Goal: Transaction & Acquisition: Book appointment/travel/reservation

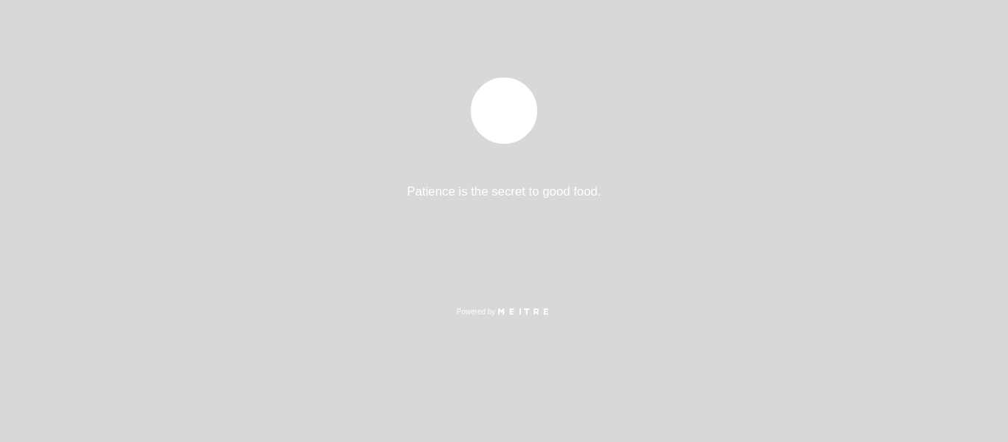
select select "es"
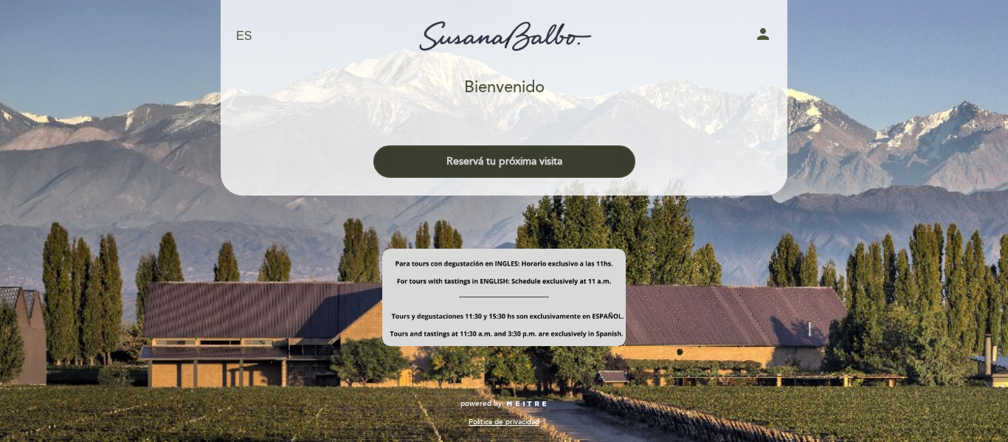
click at [480, 163] on button "Reservá tu próxima visita" at bounding box center [504, 161] width 262 height 32
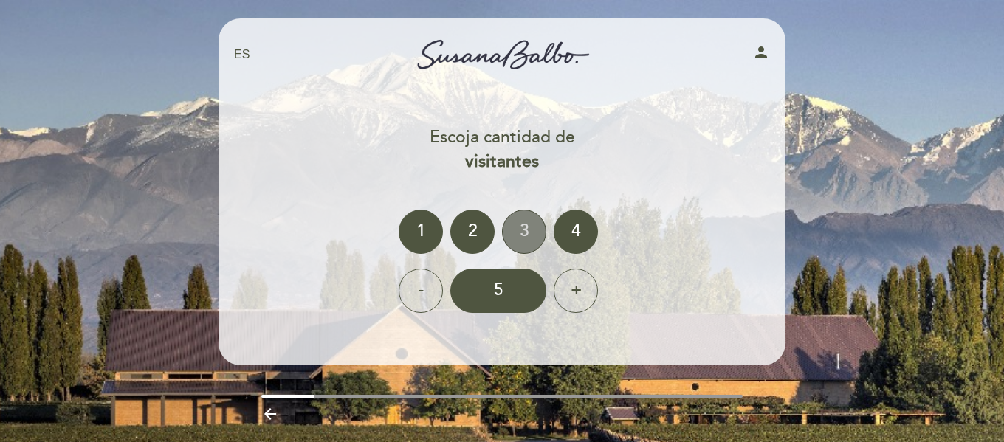
click at [532, 216] on div "3" at bounding box center [524, 232] width 44 height 44
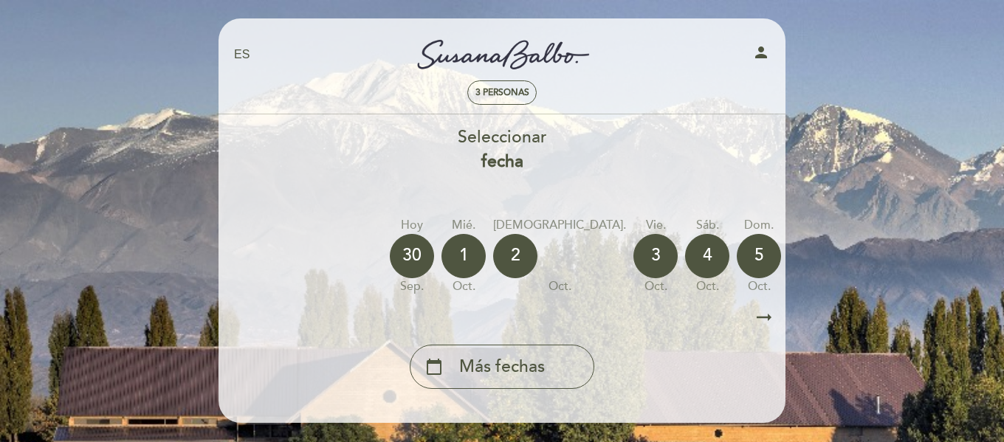
drag, startPoint x: 534, startPoint y: 306, endPoint x: 707, endPoint y: 302, distance: 172.7
click at [707, 302] on div "Seleccionar fecha [DATE] [DATE] [DATE] [DATE] [DATE] [DATE] [DATE] [DATE] [DATE]" at bounding box center [502, 256] width 568 height 263
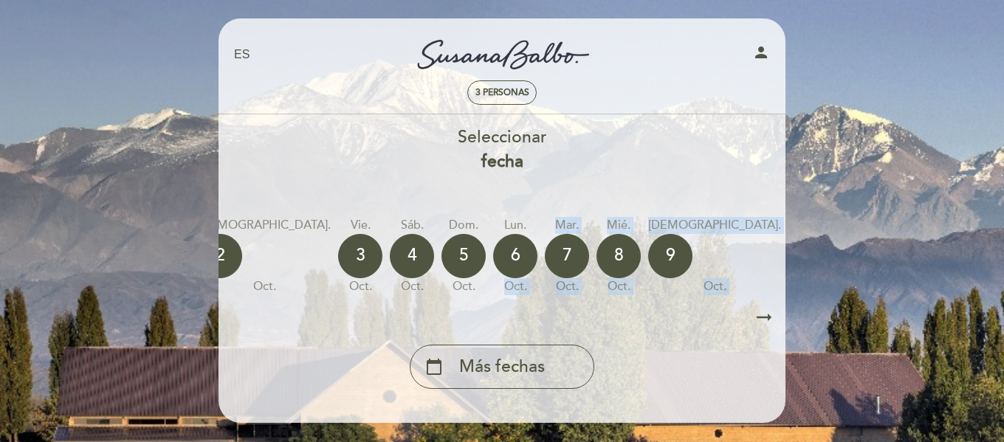
scroll to position [0, 434]
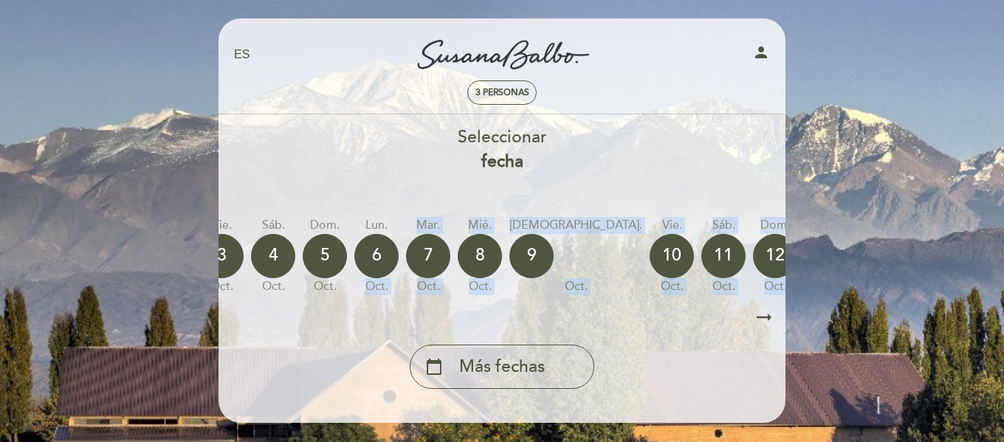
click at [908, 247] on div "calendar_today" at bounding box center [930, 256] width 44 height 44
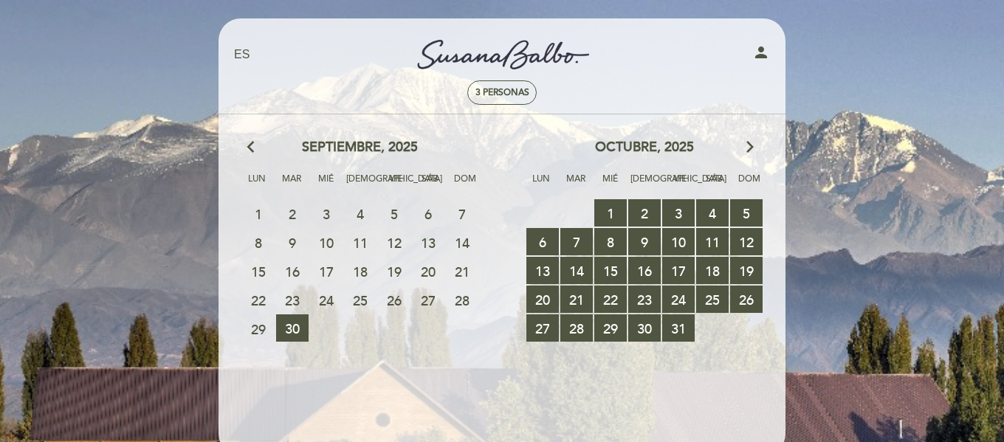
click at [745, 145] on icon "arrow_forward_ios" at bounding box center [749, 147] width 13 height 19
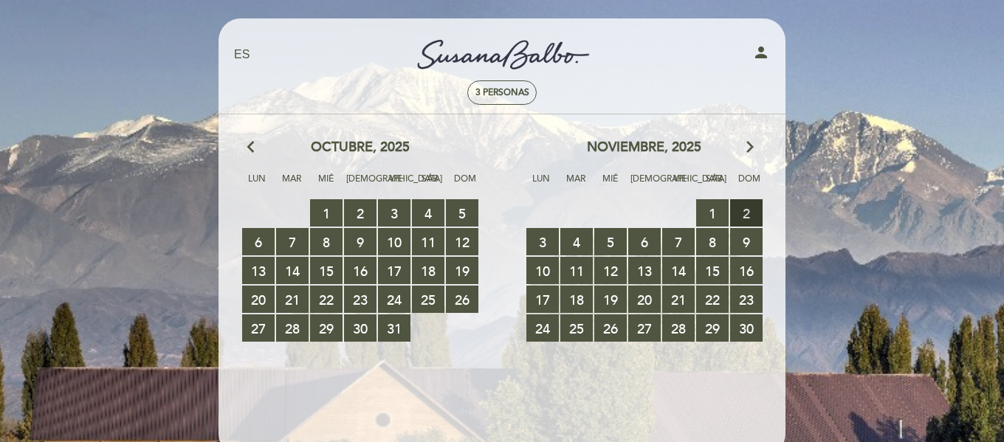
click at [739, 215] on span "2 RESERVAS DISPONIBLES" at bounding box center [746, 212] width 32 height 27
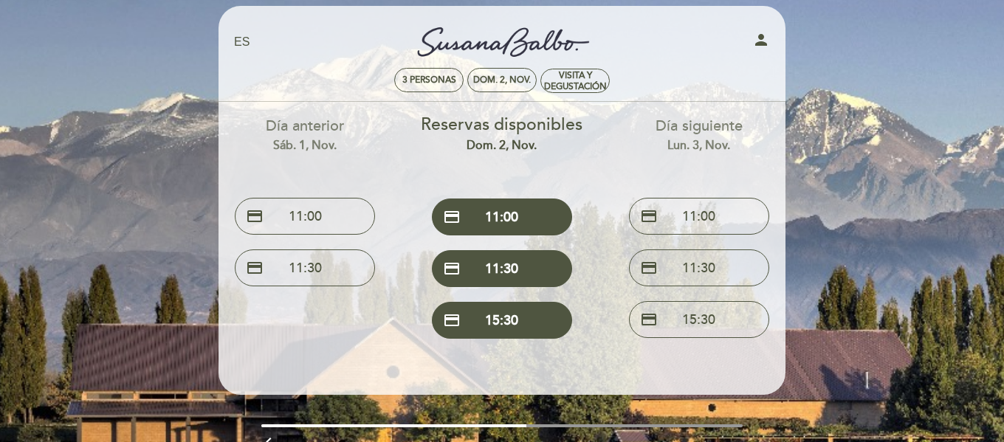
scroll to position [12, 0]
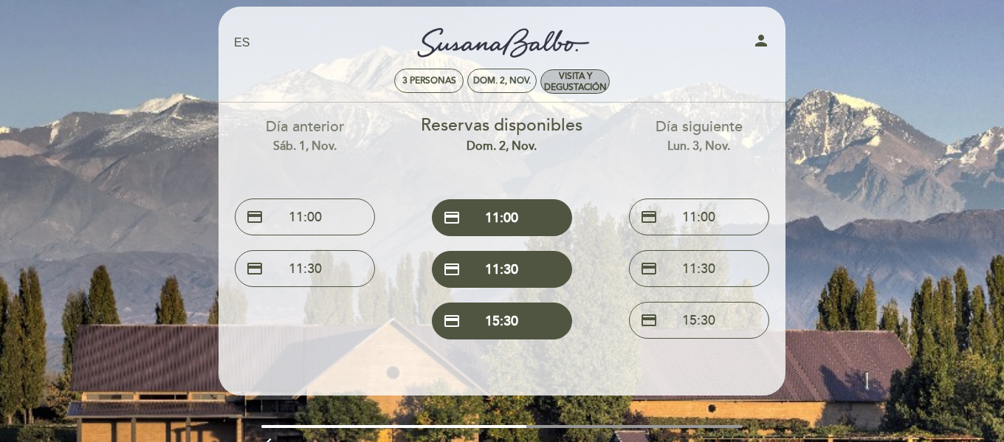
click at [556, 74] on div "VISITA Y DEGUSTACIÓN" at bounding box center [575, 82] width 68 height 22
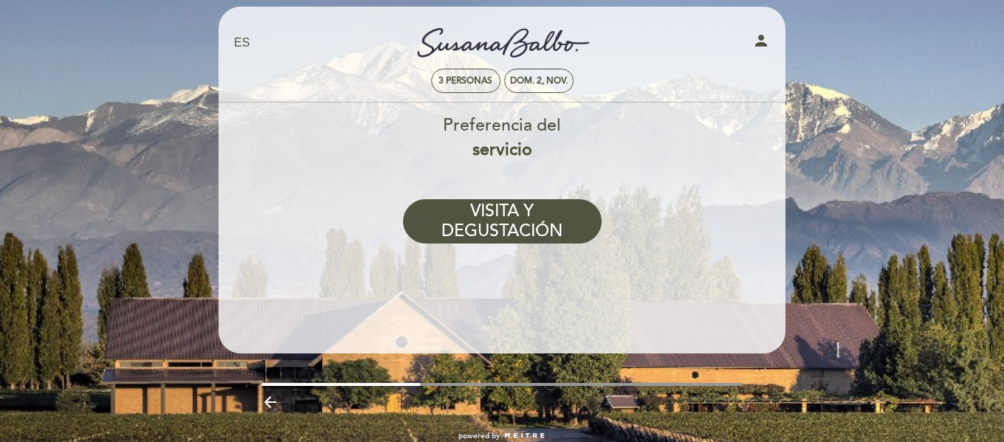
click at [466, 79] on span "3 personas" at bounding box center [465, 80] width 54 height 11
